Goal: Task Accomplishment & Management: Manage account settings

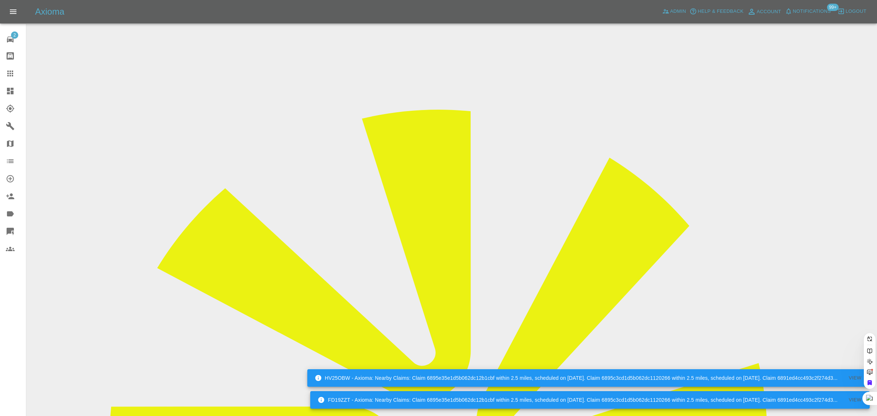
paste input "nathwest92@googlemail.com"
type input "nathwest92@googlemail.co"
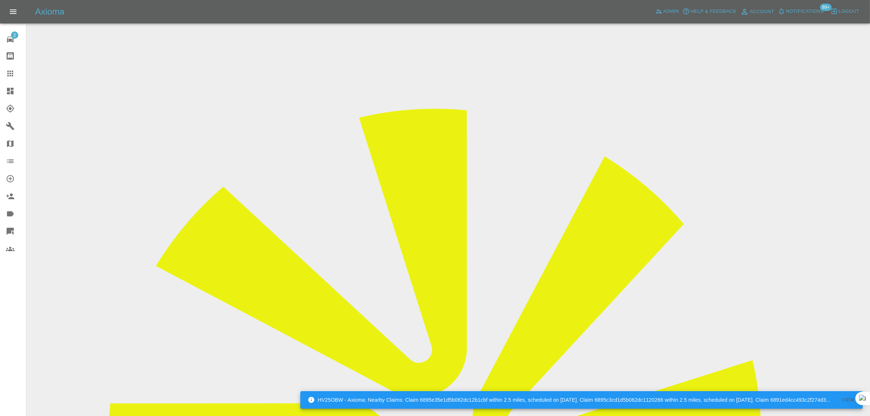
drag, startPoint x: 696, startPoint y: 113, endPoint x: 731, endPoint y: 117, distance: 35.3
copy tr "Pro Paint So"
click at [12, 77] on icon at bounding box center [10, 73] width 9 height 9
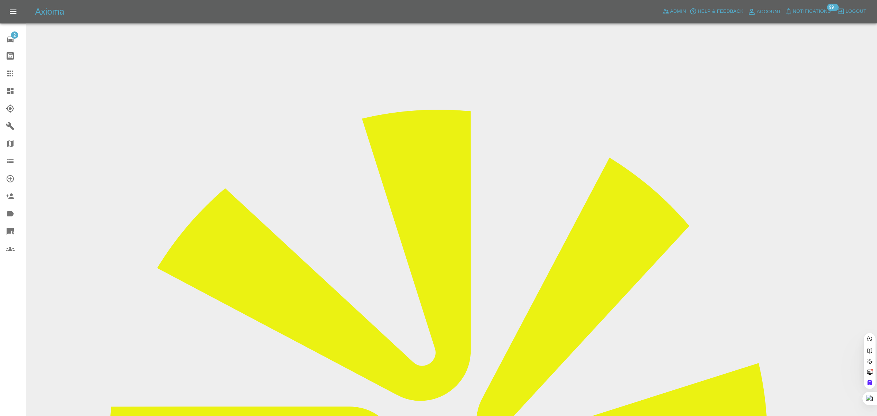
paste input "russellfcole72@yahoo.co.uk"
type input "russellfcole72@yahoo.co.uk"
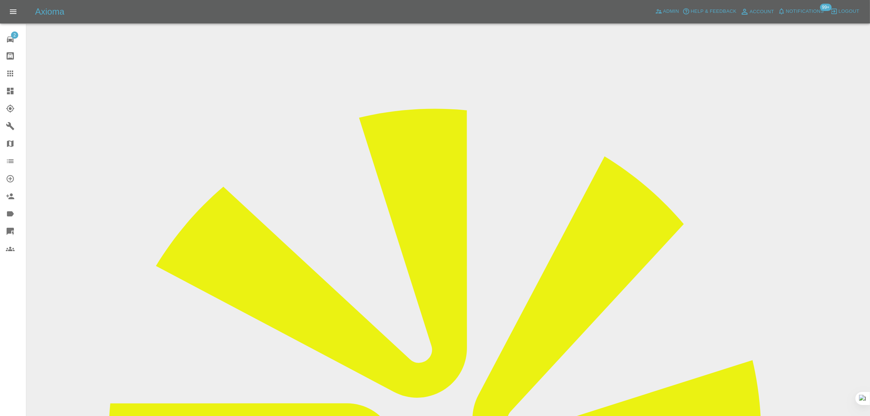
click at [0, 0] on input "Choose images" at bounding box center [0, 0] width 0 height 0
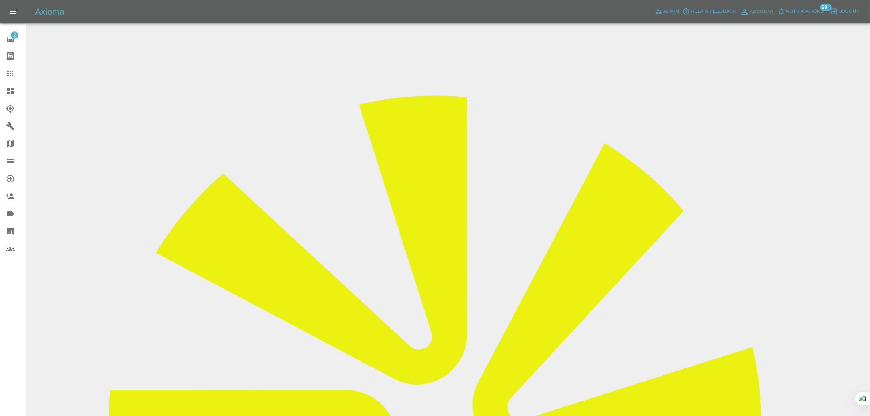
scroll to position [36, 0]
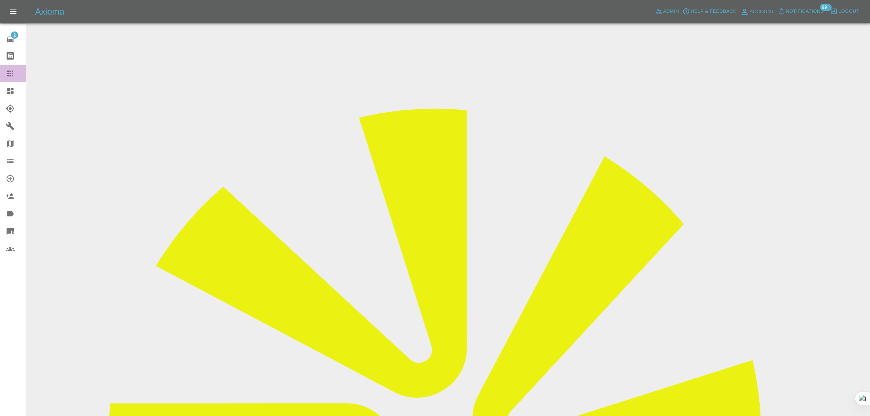
click at [12, 72] on icon at bounding box center [10, 73] width 9 height 9
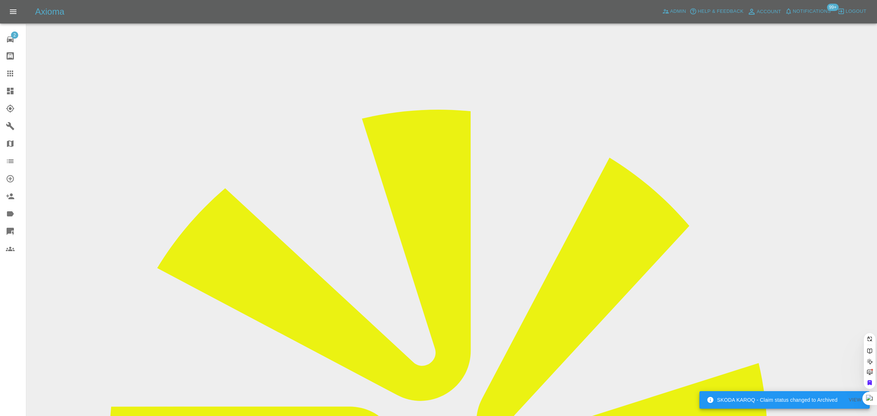
paste input "emmatall4@gmail.com"
type input "emmatall4@gmail.co"
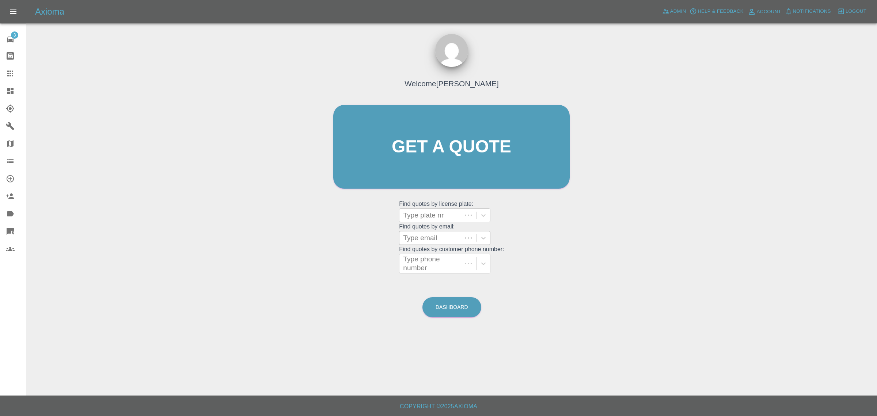
click at [431, 239] on div at bounding box center [430, 238] width 55 height 10
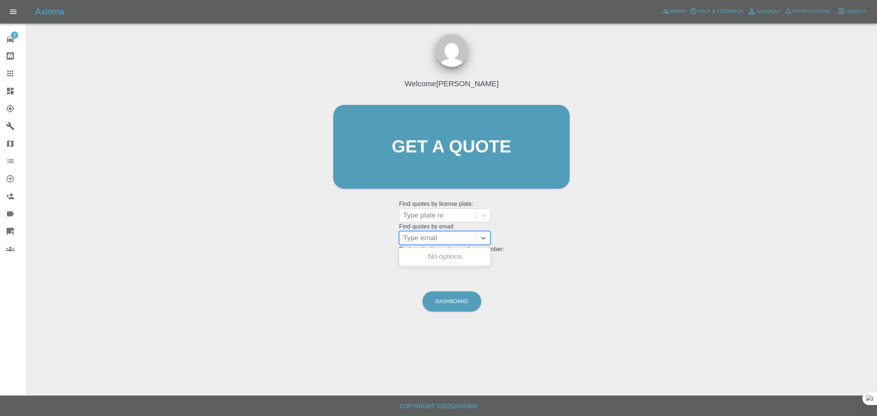
paste input "emmatall4@gmail.com"
type input "emmatall4@gmail.co"
click at [454, 292] on div "ML09 DHE, Awaiting Authorisation" at bounding box center [444, 284] width 91 height 23
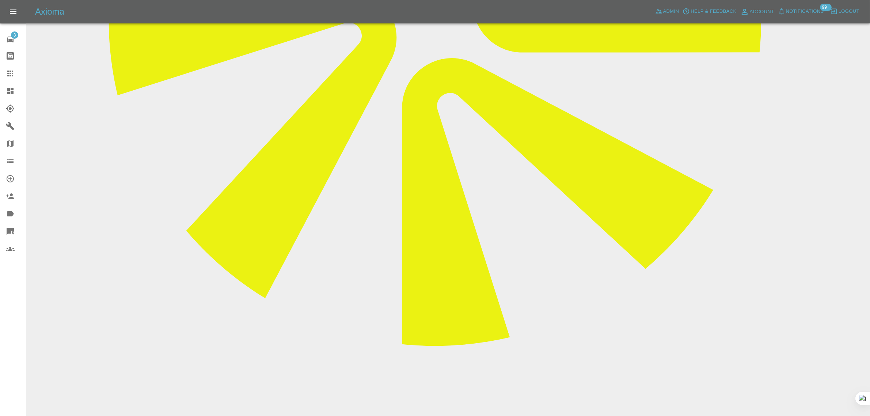
scroll to position [417, 0]
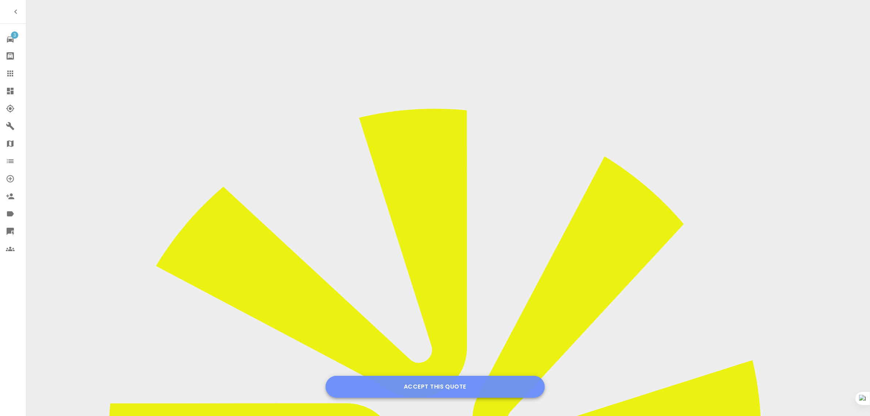
click at [424, 384] on button "Accept this Quote" at bounding box center [435, 387] width 219 height 22
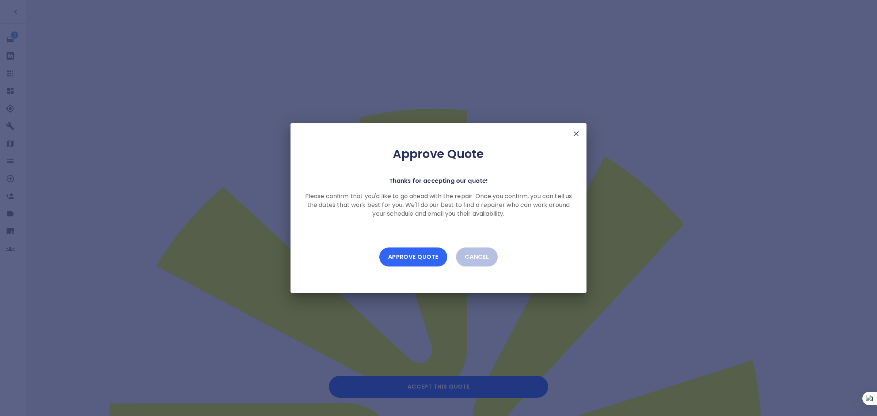
click at [418, 256] on button "Approve Quote" at bounding box center [413, 256] width 68 height 19
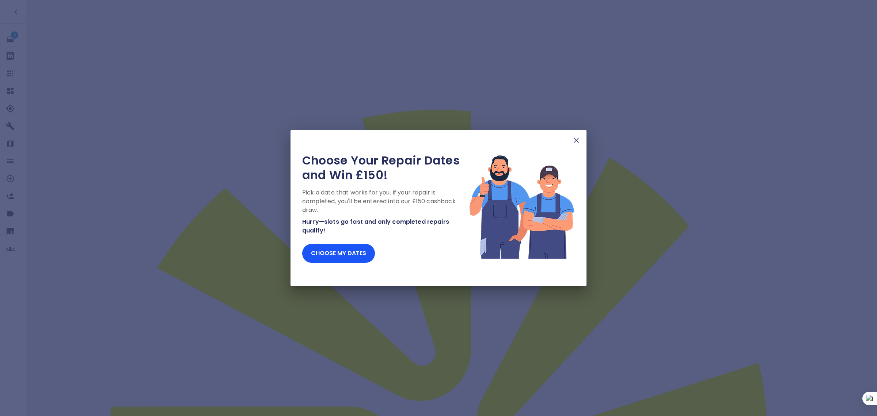
click at [576, 143] on img at bounding box center [576, 140] width 9 height 9
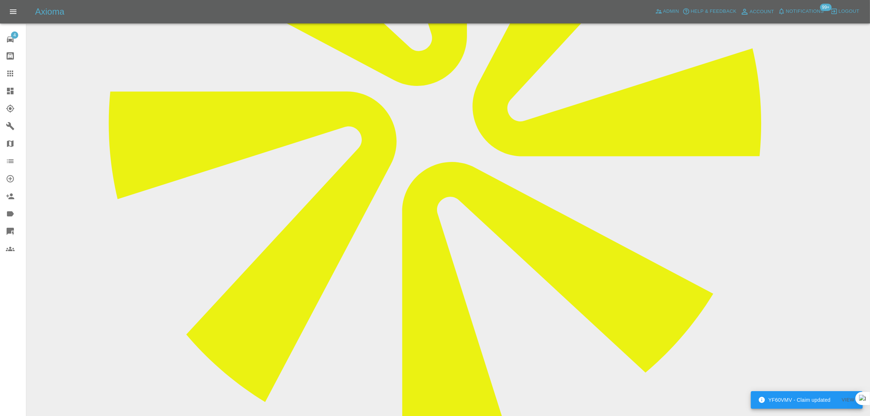
scroll to position [320, 0]
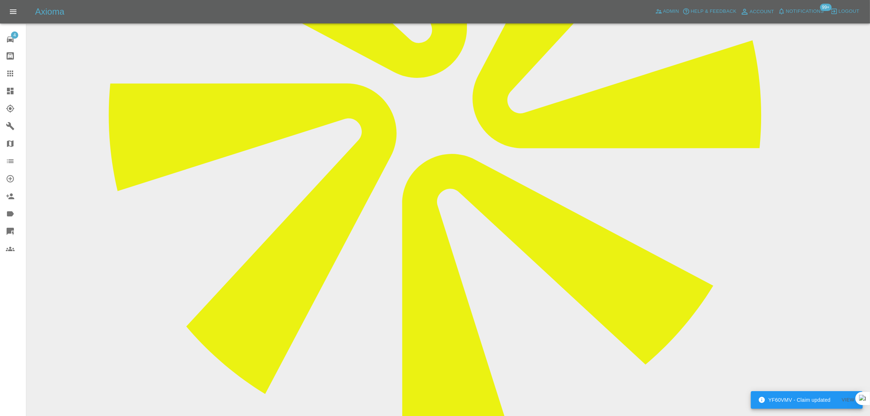
type textarea "third party inv sent"
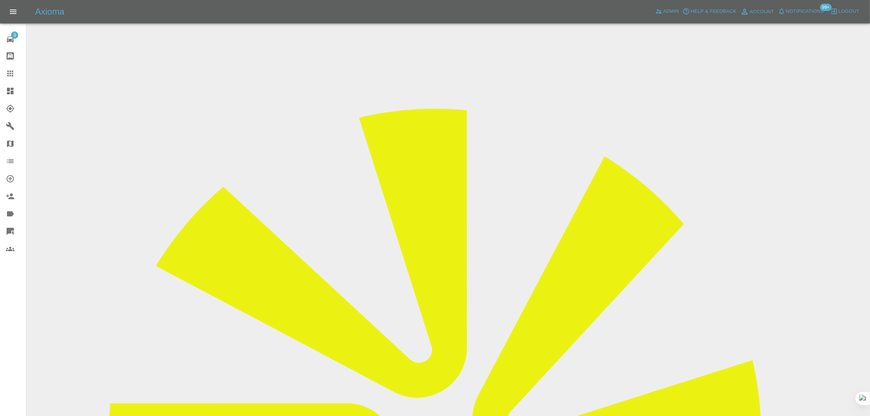
click at [13, 69] on icon at bounding box center [10, 73] width 9 height 9
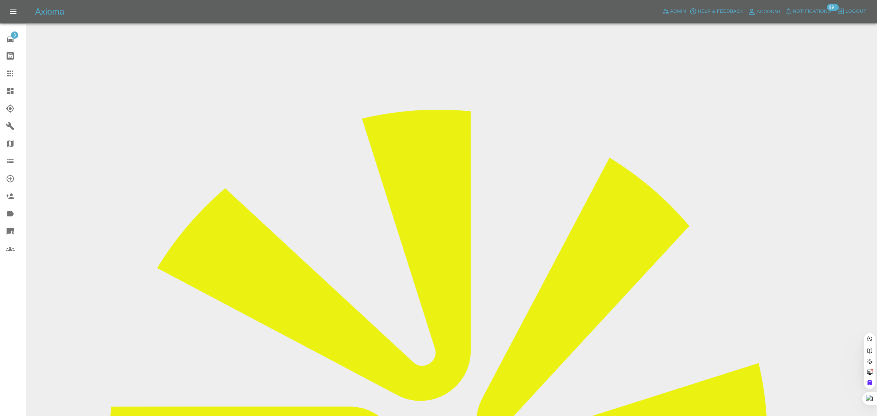
paste input "[EMAIL_ADDRESS][DOMAIN_NAME]"
type input "[EMAIL_ADDRESS][DOMAIN_NAME]"
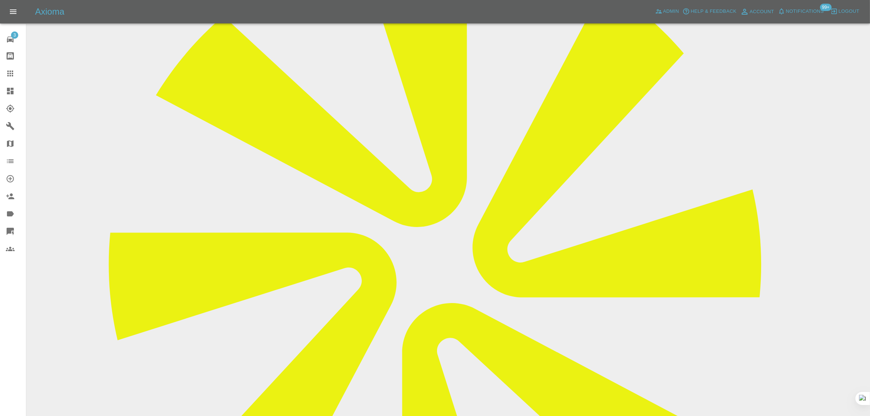
scroll to position [365, 0]
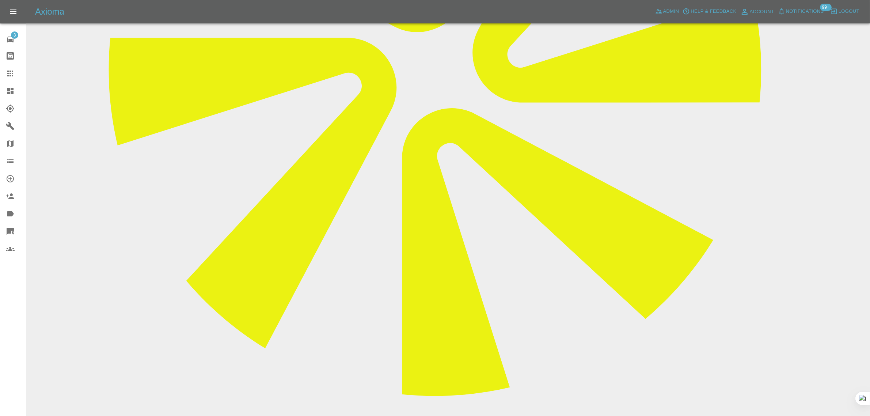
paste textarea "Hi I was order paint job from you, and after couple months paint work witch was…"
type textarea "Hi I was order paint job from you, and after couple months paint work witch was…"
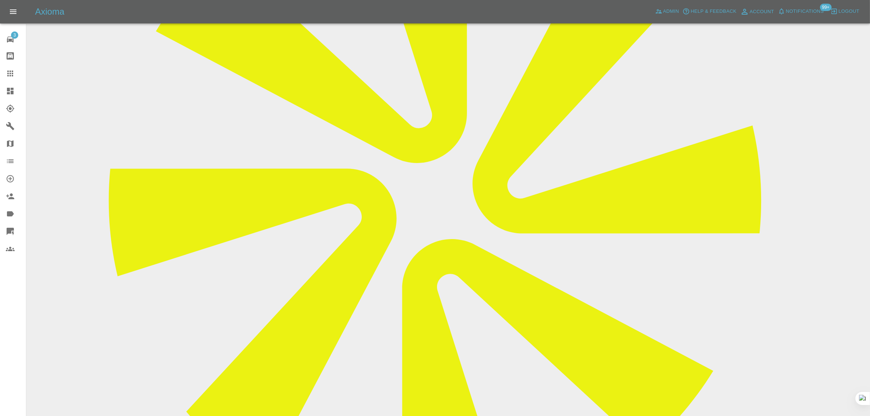
scroll to position [46, 0]
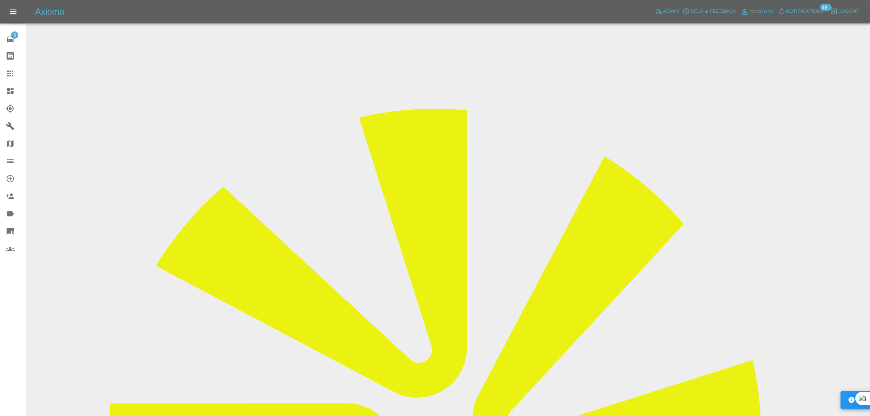
click at [0, 0] on input "Choose images" at bounding box center [0, 0] width 0 height 0
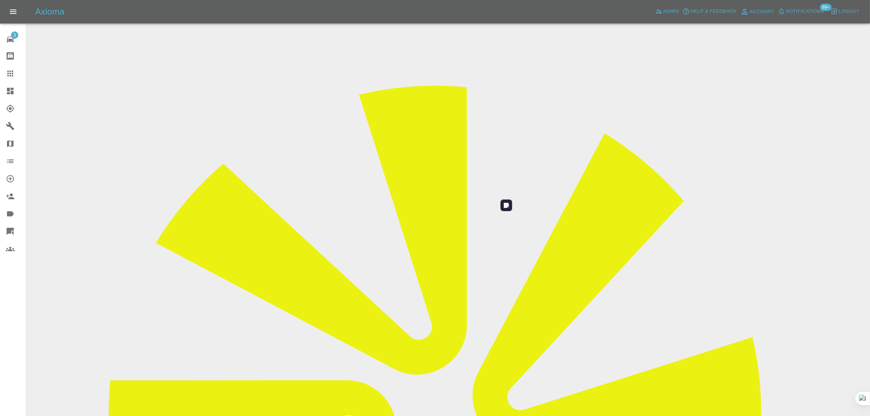
scroll to position [36, 0]
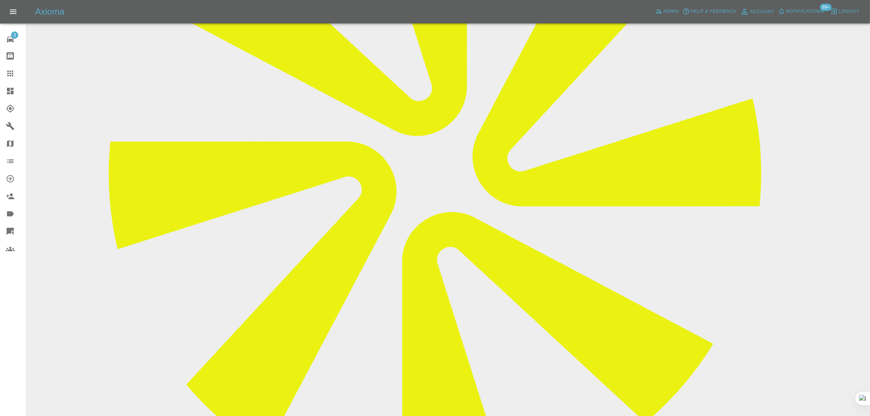
scroll to position [264, 0]
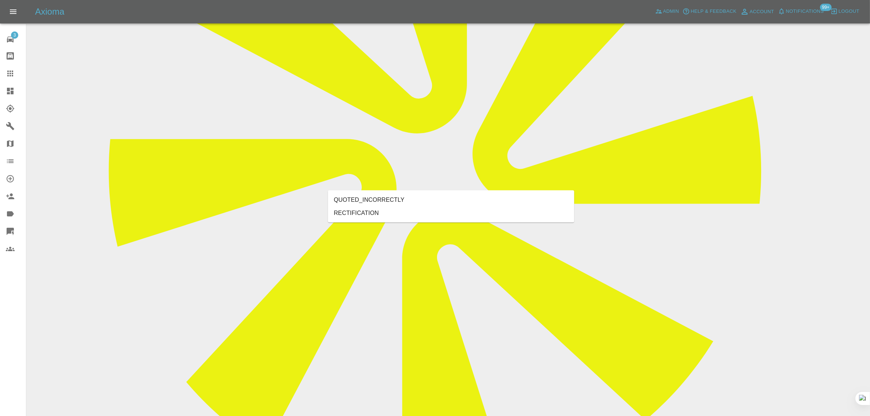
type input "rect"
click at [369, 209] on li "RECTIFICATION" at bounding box center [451, 212] width 246 height 13
